Goal: Information Seeking & Learning: Learn about a topic

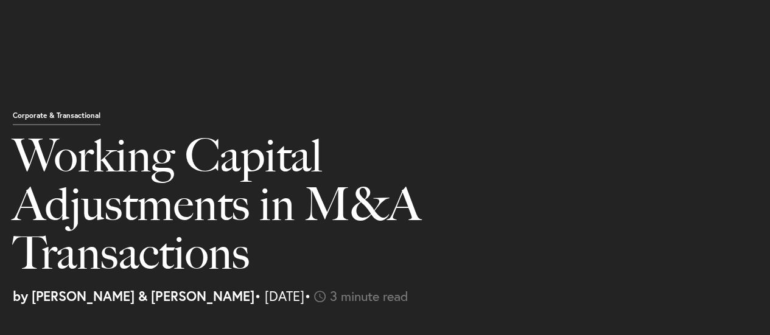
scroll to position [1089, 0]
select select "US"
select select "Austin"
select select "Business and Civil Litigation"
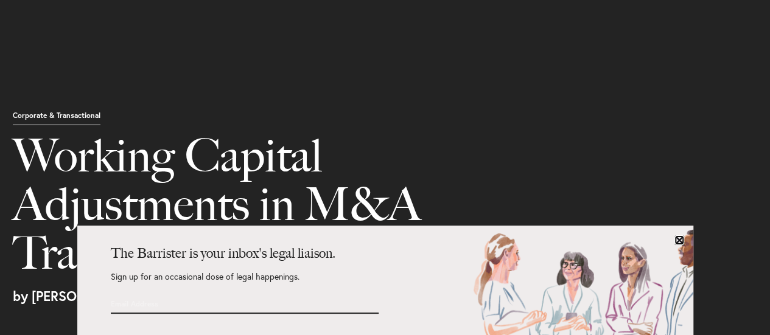
click at [676, 241] on link at bounding box center [679, 241] width 10 height 10
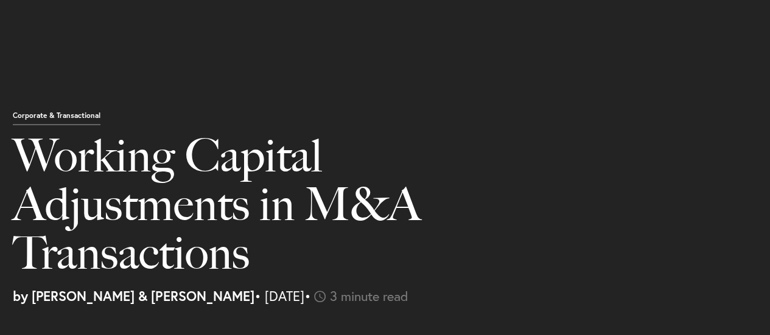
scroll to position [852, 0]
drag, startPoint x: 179, startPoint y: 81, endPoint x: 368, endPoint y: 148, distance: 200.4
drag, startPoint x: 237, startPoint y: 97, endPoint x: 362, endPoint y: 150, distance: 135.0
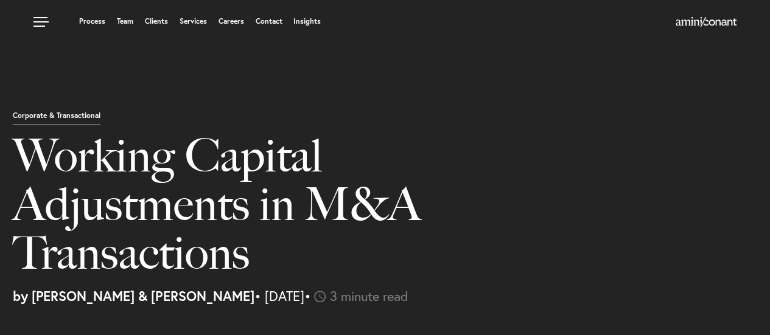
scroll to position [61, 0]
